Goal: Find specific fact: Find specific fact

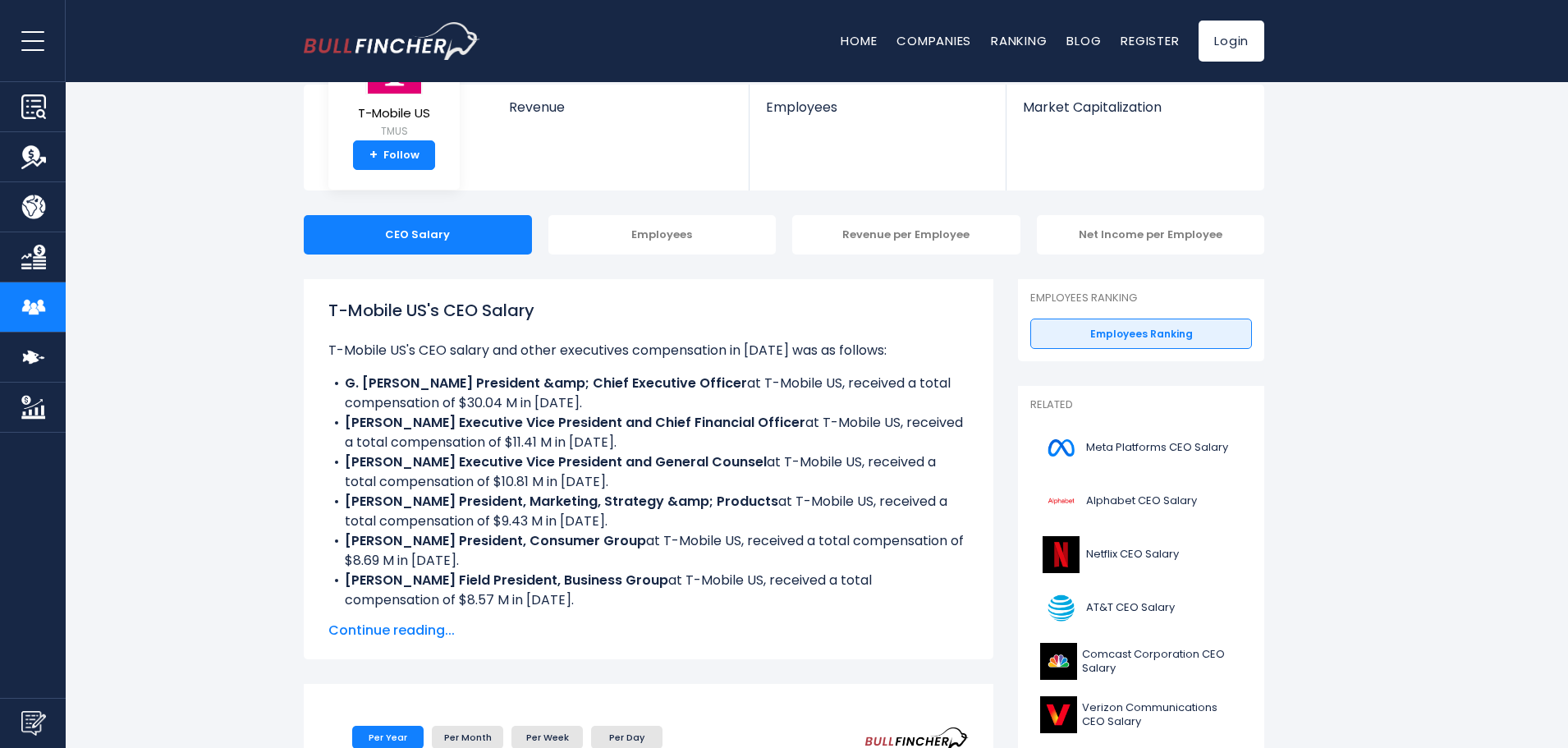
scroll to position [88, 0]
click at [601, 618] on div "T-Mobile US's CEO Salary T-Mobile US's CEO salary and other executives compensa…" at bounding box center [648, 469] width 641 height 342
click at [392, 623] on span "Continue reading..." at bounding box center [648, 630] width 641 height 19
click at [412, 623] on span "Continue reading..." at bounding box center [648, 630] width 641 height 19
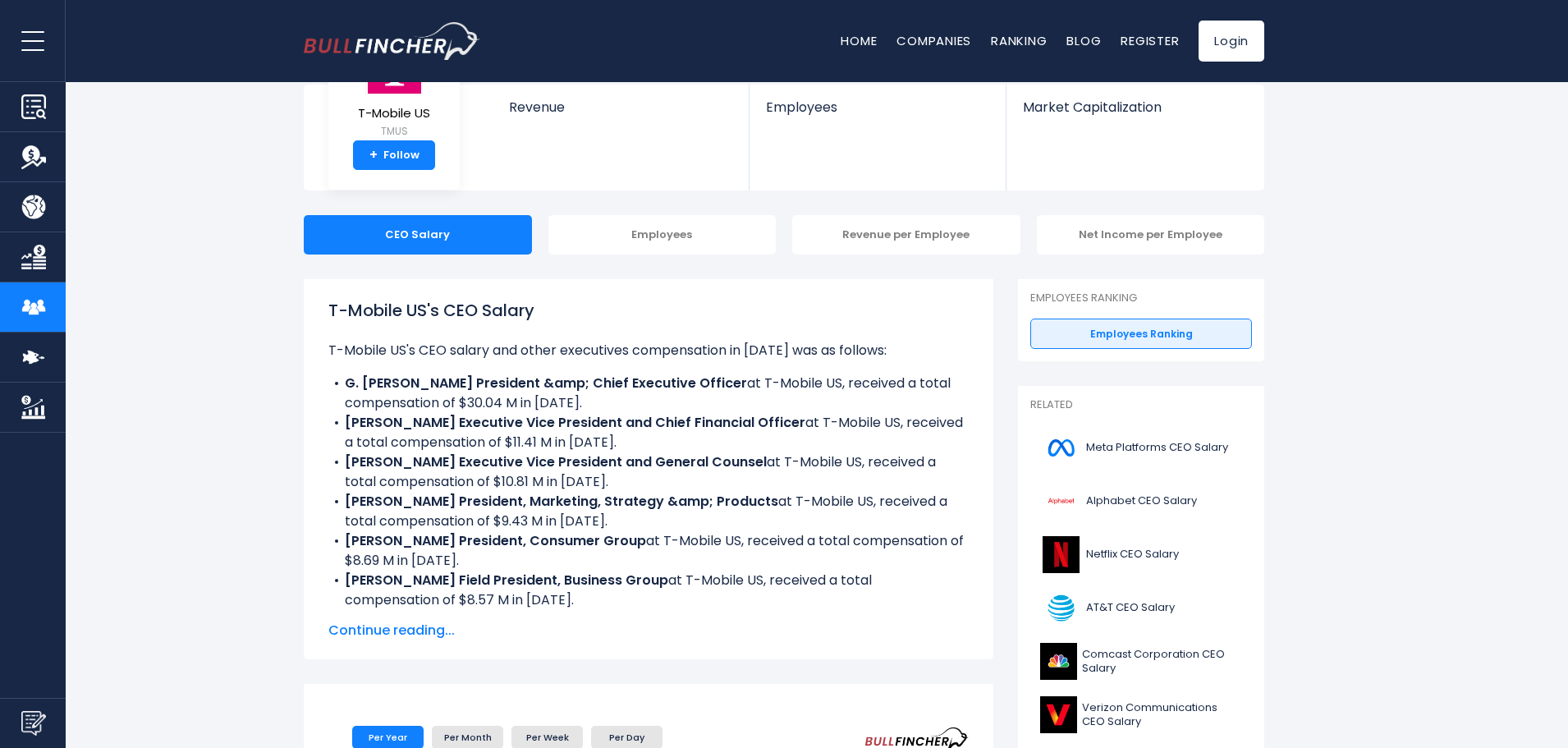
click at [335, 374] on li "G. Michael Sievert President &amp; Chief Executive Officer at T-Mobile US, rece…" at bounding box center [648, 393] width 641 height 39
click at [664, 232] on div "Employees" at bounding box center [662, 234] width 228 height 39
click at [415, 234] on div "CEO Salary" at bounding box center [418, 234] width 228 height 39
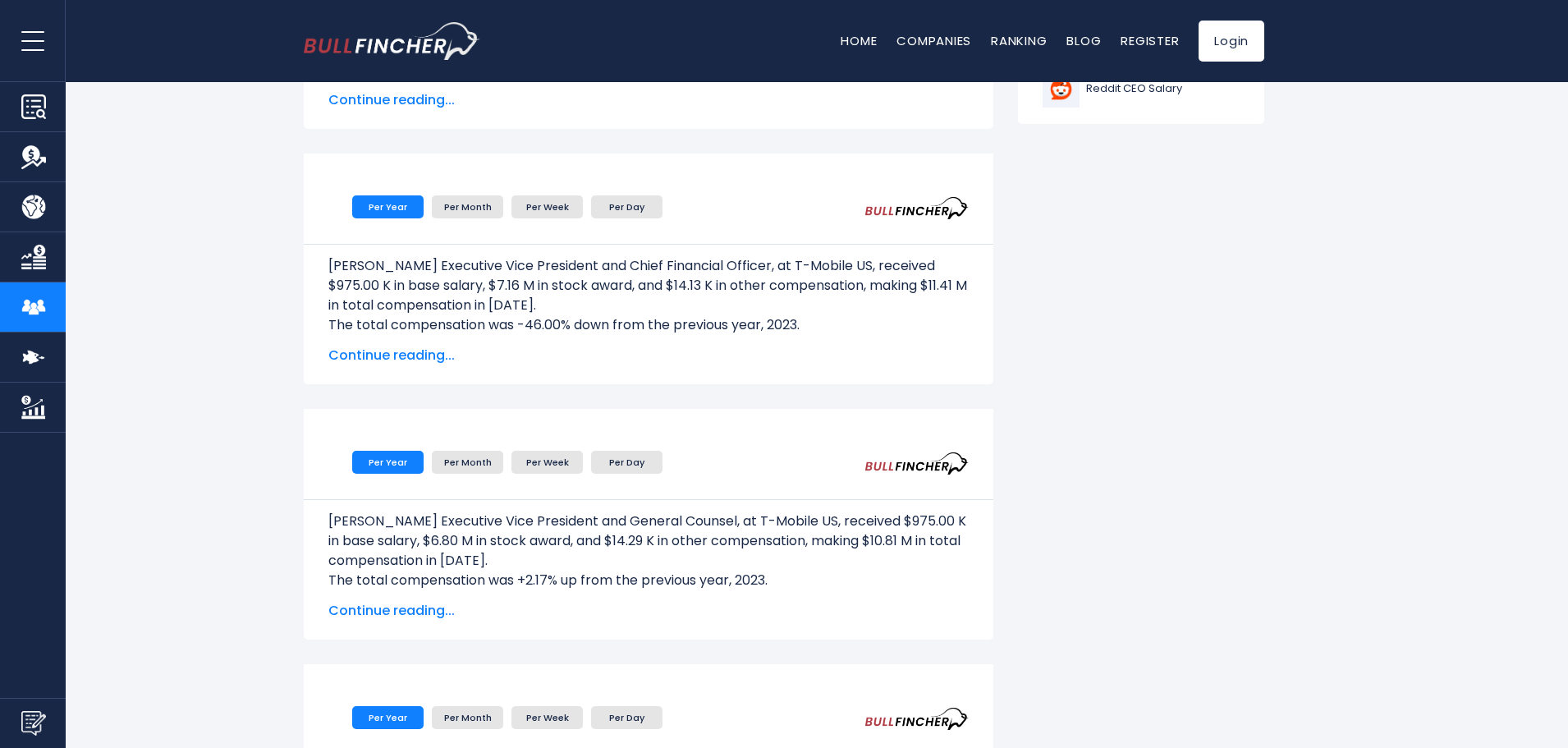
scroll to position [991, 0]
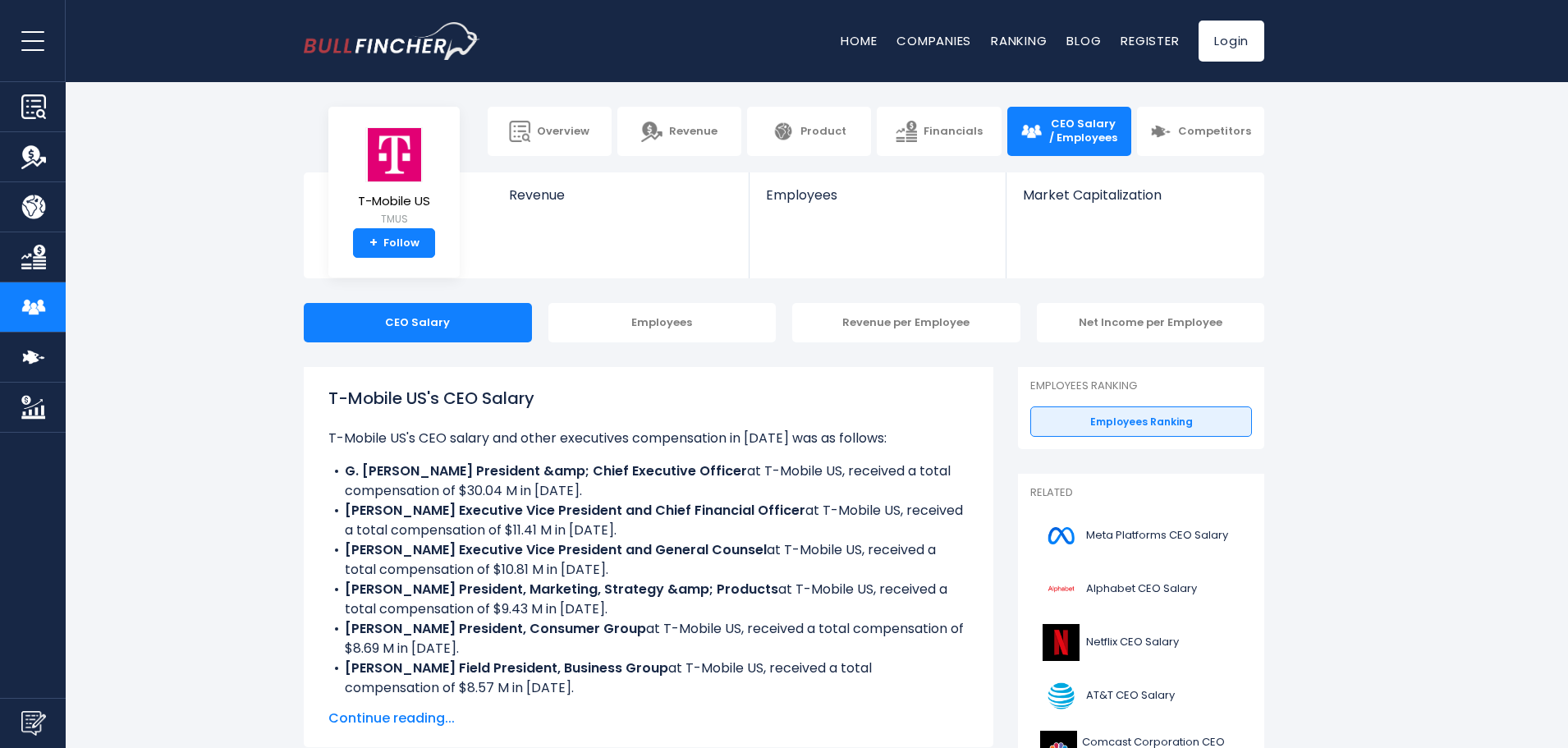
click at [389, 717] on span "Continue reading..." at bounding box center [648, 718] width 641 height 19
click at [672, 303] on div "Employees" at bounding box center [662, 322] width 228 height 39
click at [662, 314] on div "Employees" at bounding box center [662, 322] width 228 height 39
click at [651, 327] on div "Employees" at bounding box center [662, 322] width 228 height 39
click at [1050, 131] on span "CEO Salary / Employees" at bounding box center [1084, 132] width 70 height 28
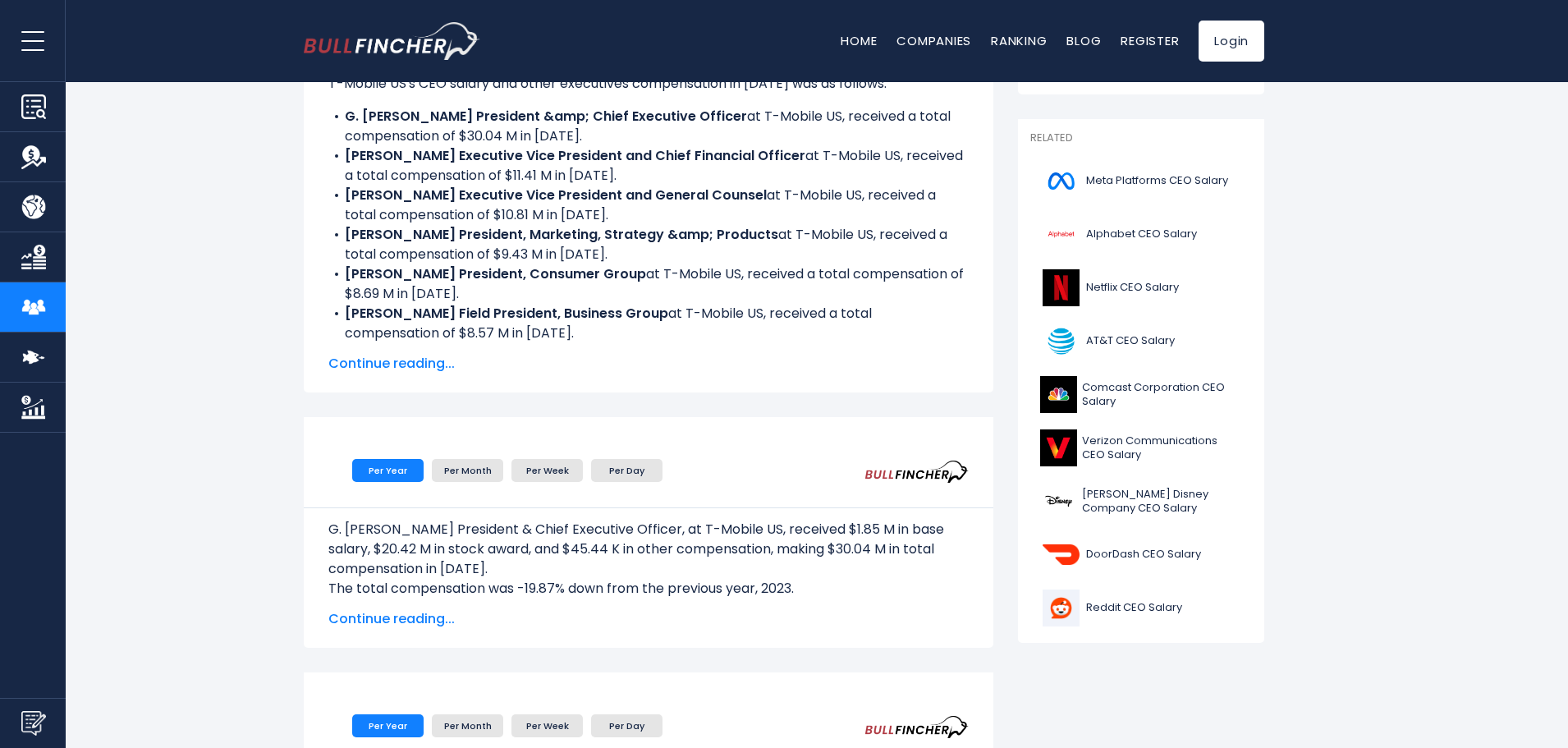
scroll to position [410, 0]
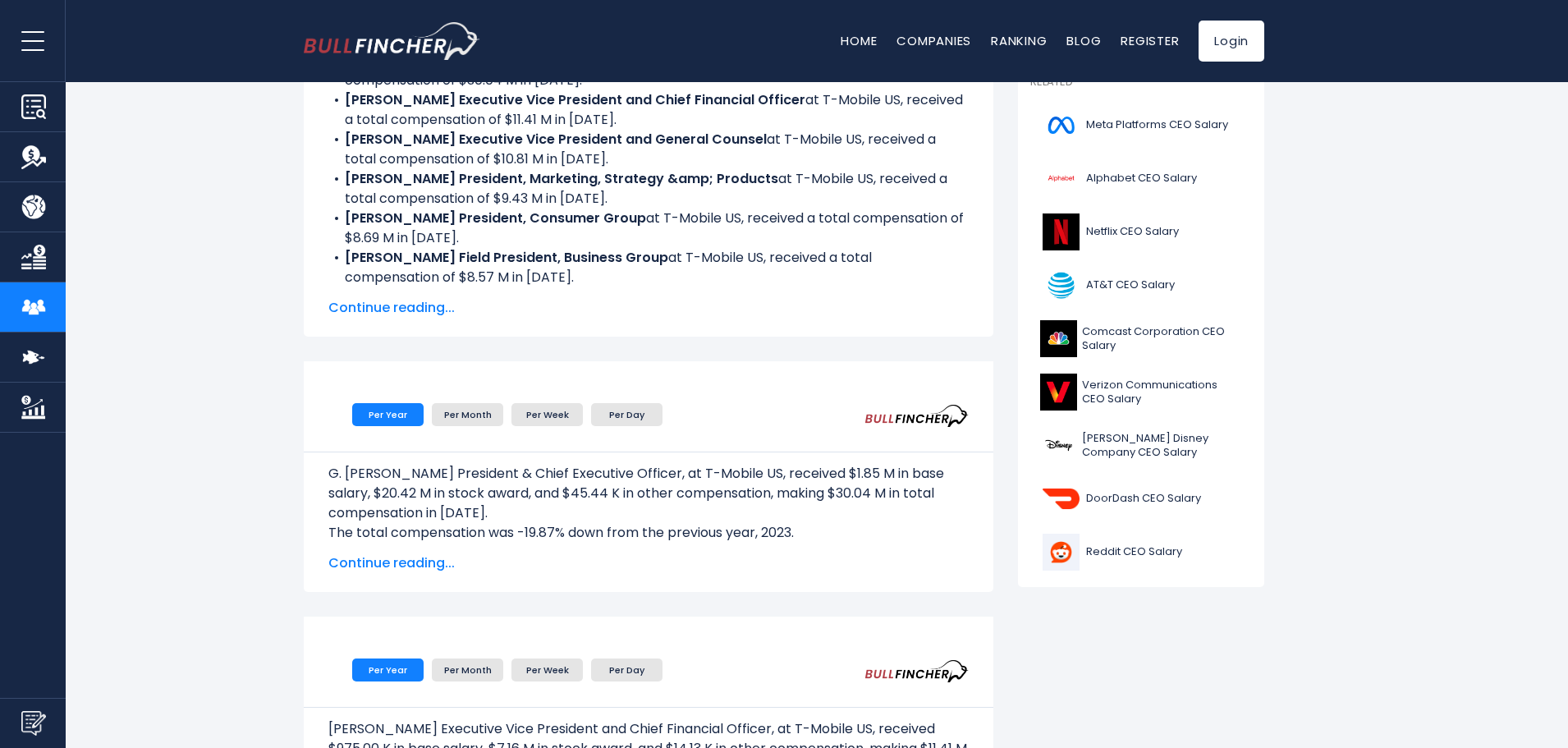
click at [390, 304] on span "Continue reading..." at bounding box center [648, 308] width 641 height 19
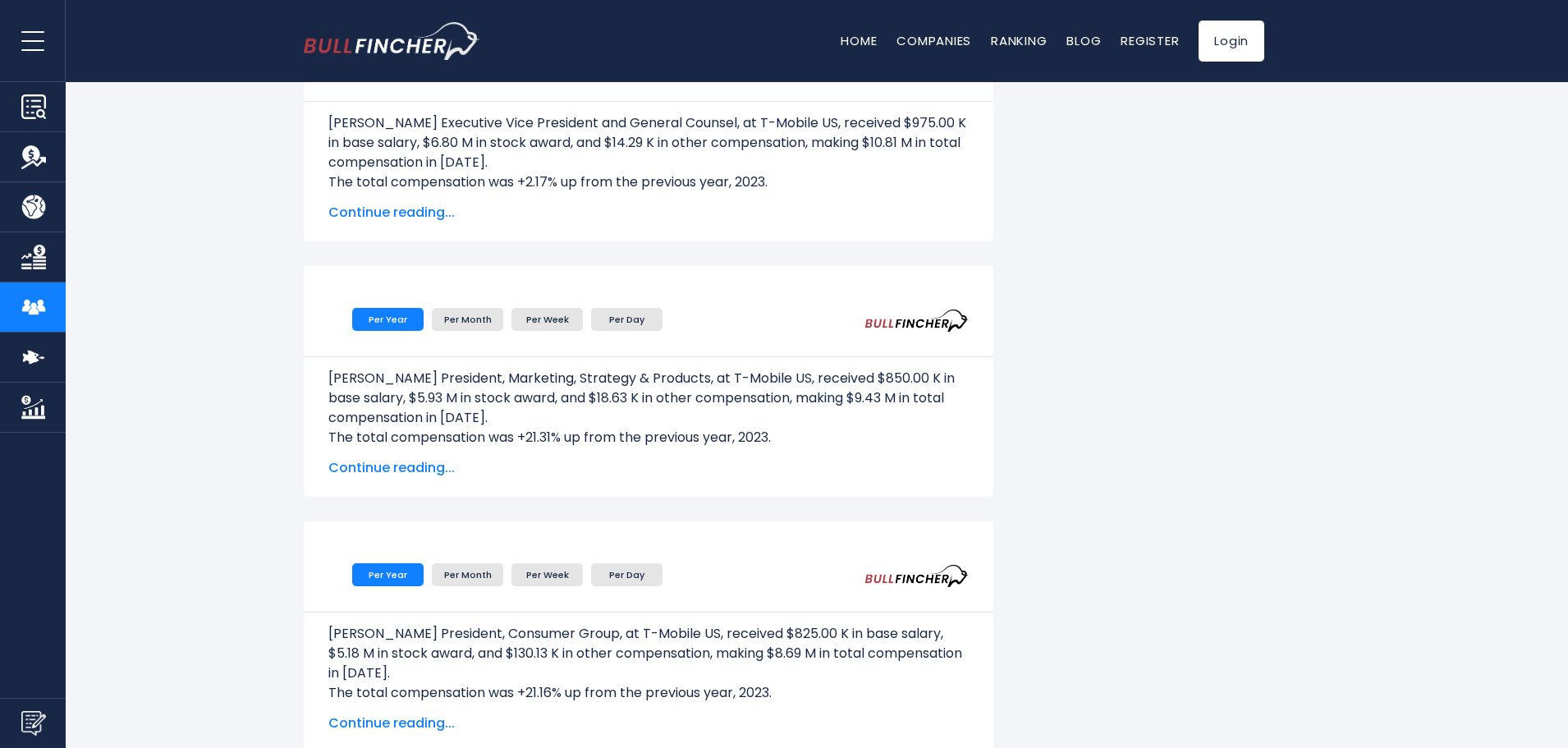
scroll to position [1313, 0]
